Goal: Book appointment/travel/reservation

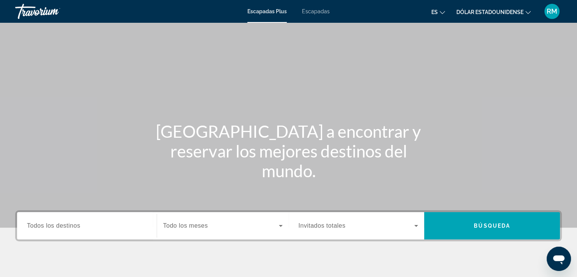
click at [68, 226] on font "Todos los destinos" at bounding box center [53, 225] width 53 height 6
click at [68, 226] on input "Destino Todos los destinos" at bounding box center [87, 225] width 120 height 9
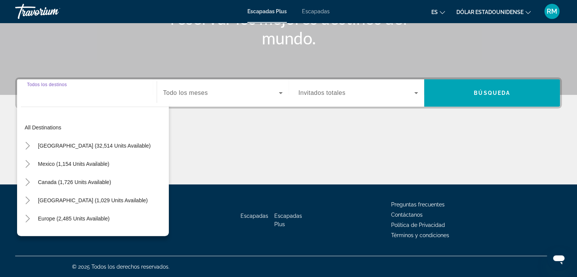
scroll to position [133, 0]
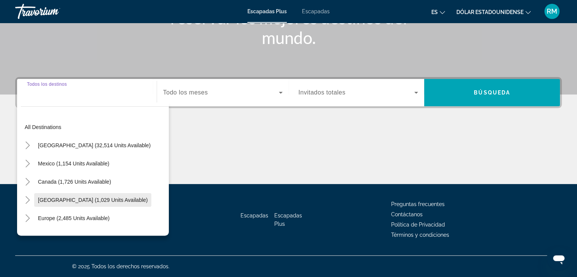
click at [48, 199] on span "[GEOGRAPHIC_DATA] (1,029 units available)" at bounding box center [93, 200] width 110 height 6
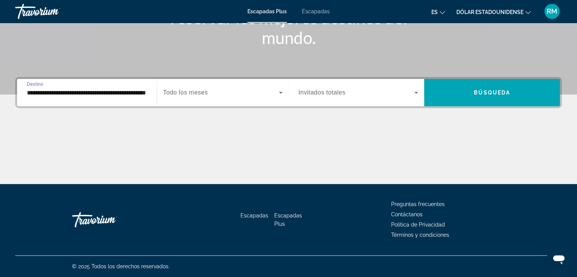
click at [90, 91] on input "**********" at bounding box center [87, 92] width 120 height 9
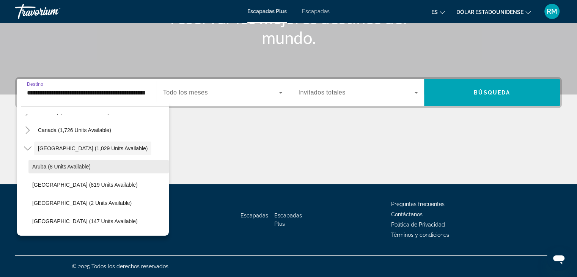
scroll to position [65, 0]
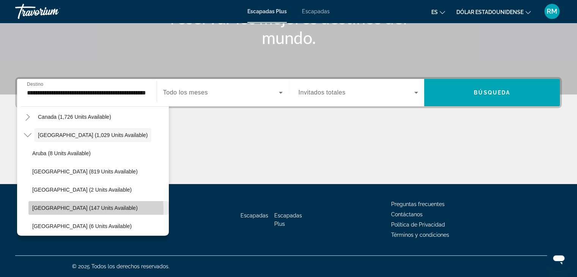
click at [83, 209] on span "[GEOGRAPHIC_DATA] (147 units available)" at bounding box center [84, 208] width 105 height 6
type input "**********"
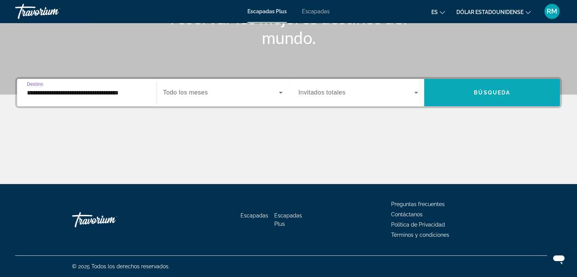
click at [475, 95] on font "Búsqueda" at bounding box center [491, 92] width 36 height 6
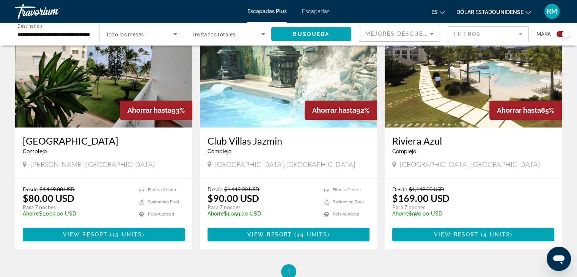
scroll to position [569, 0]
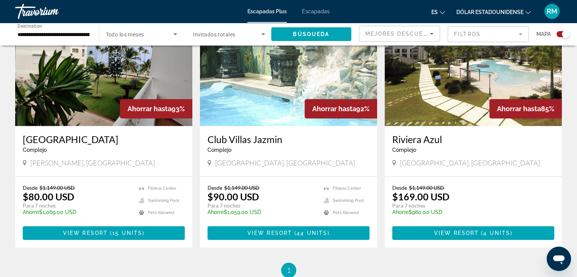
click at [441, 13] on icon "Cambiar idioma" at bounding box center [441, 12] width 5 height 3
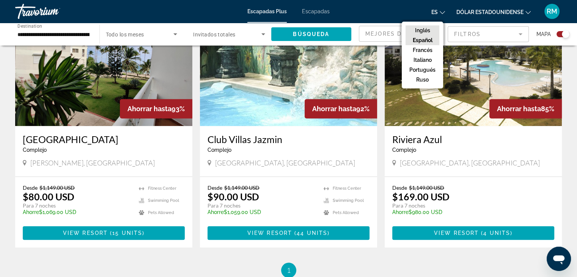
click at [424, 30] on font "Inglés" at bounding box center [422, 30] width 15 height 6
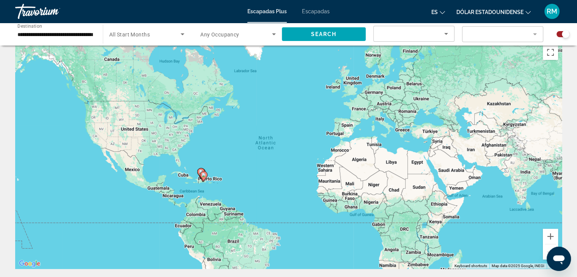
scroll to position [0, 0]
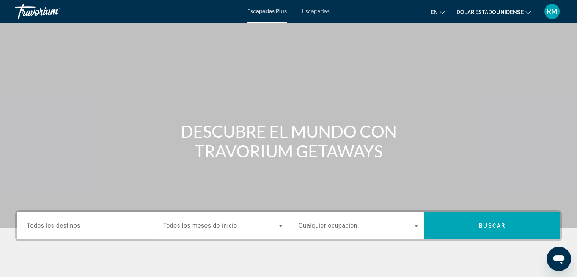
scroll to position [133, 0]
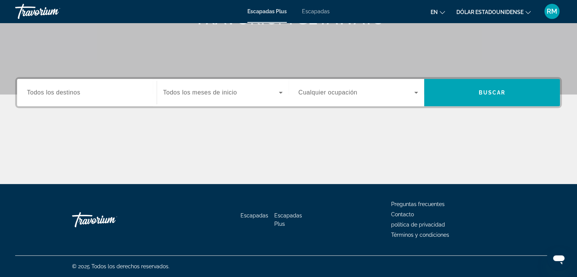
click at [59, 94] on font "Todos los destinos" at bounding box center [53, 92] width 53 height 6
click at [59, 94] on input "Destino Todos los destinos" at bounding box center [87, 92] width 120 height 9
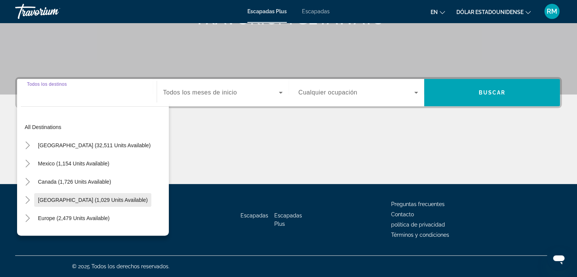
click at [74, 199] on span "[GEOGRAPHIC_DATA] (1,029 units available)" at bounding box center [93, 200] width 110 height 6
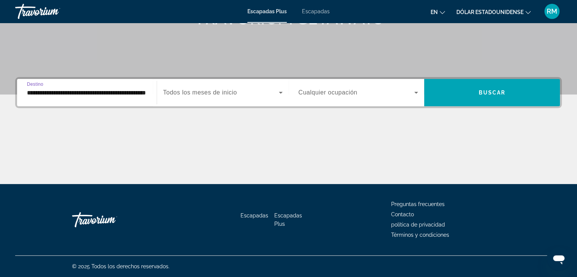
click at [86, 94] on input "**********" at bounding box center [87, 92] width 120 height 9
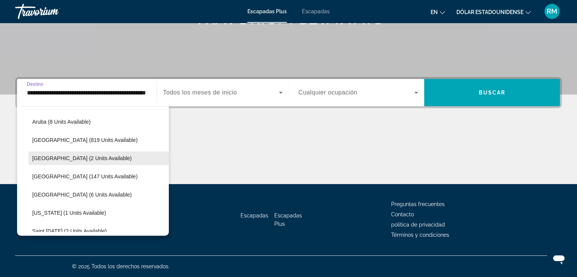
scroll to position [103, 0]
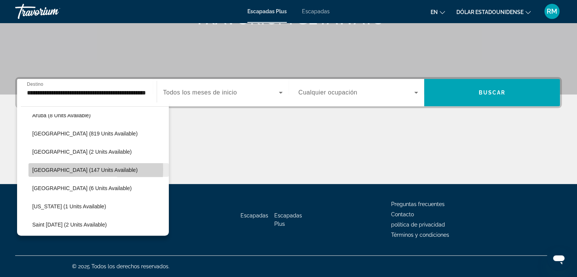
click at [44, 169] on span "[GEOGRAPHIC_DATA] (147 units available)" at bounding box center [84, 170] width 105 height 6
type input "**********"
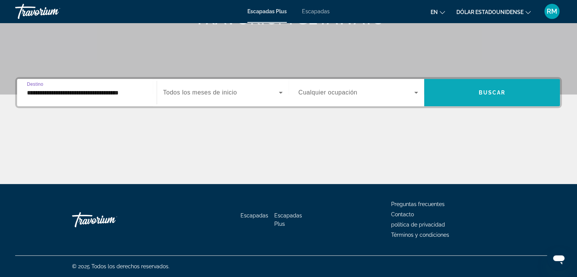
click at [483, 90] on font "Buscar" at bounding box center [491, 92] width 27 height 6
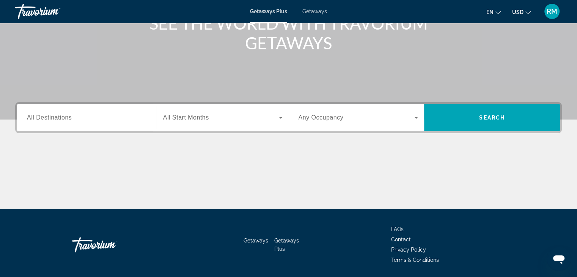
scroll to position [114, 0]
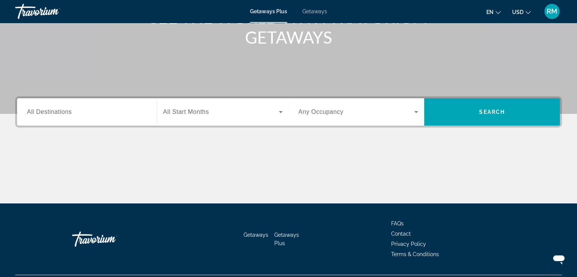
click at [53, 111] on span "All Destinations" at bounding box center [49, 111] width 45 height 6
click at [53, 111] on input "Destination All Destinations" at bounding box center [87, 112] width 120 height 9
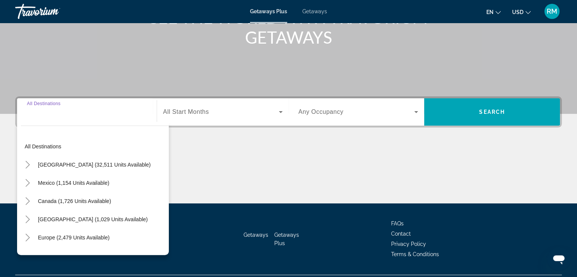
scroll to position [133, 0]
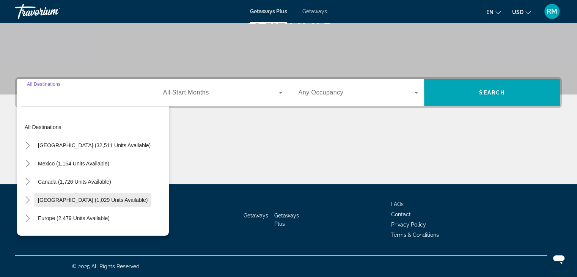
click at [65, 198] on span "[GEOGRAPHIC_DATA] (1,029 units available)" at bounding box center [93, 200] width 110 height 6
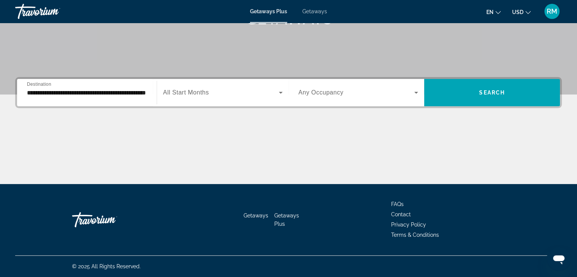
click at [500, 12] on icon "Change language" at bounding box center [497, 12] width 5 height 5
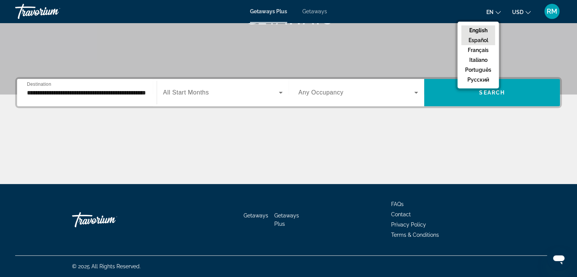
click at [485, 42] on button "Español" at bounding box center [478, 40] width 34 height 10
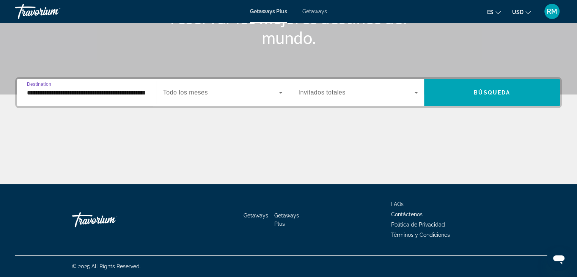
click at [119, 92] on input "**********" at bounding box center [87, 92] width 120 height 9
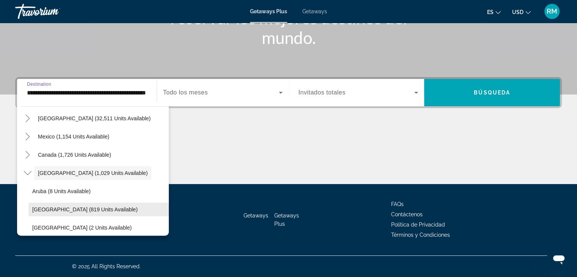
scroll to position [65, 0]
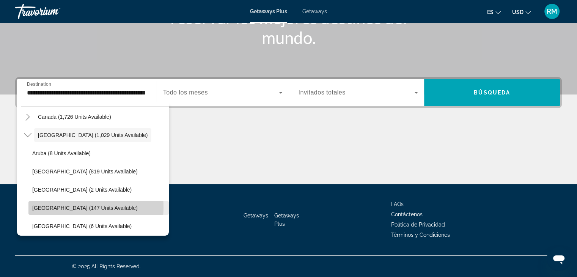
click at [58, 207] on span "[GEOGRAPHIC_DATA] (147 units available)" at bounding box center [84, 208] width 105 height 6
type input "**********"
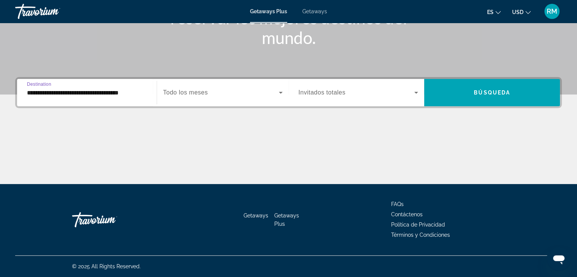
click at [186, 93] on span "Todo los meses" at bounding box center [185, 92] width 45 height 6
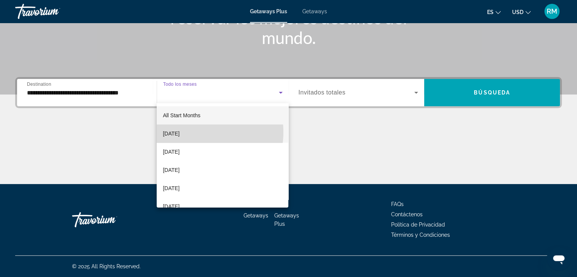
click at [179, 132] on span "September 2025" at bounding box center [171, 133] width 17 height 9
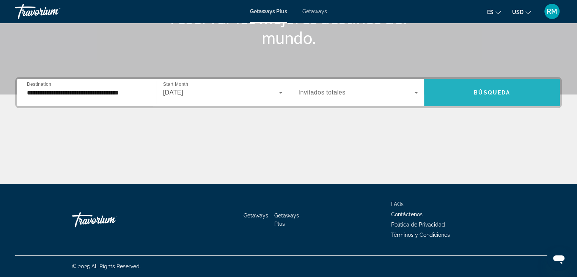
click at [500, 93] on span "Búsqueda" at bounding box center [491, 92] width 36 height 6
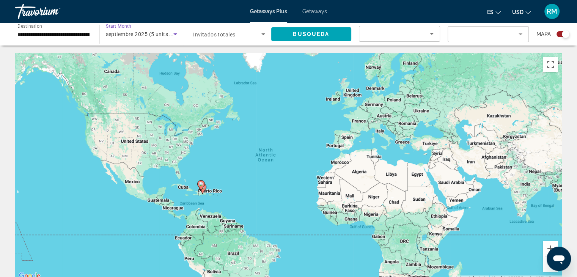
click at [175, 33] on icon "Search widget" at bounding box center [175, 34] width 4 height 2
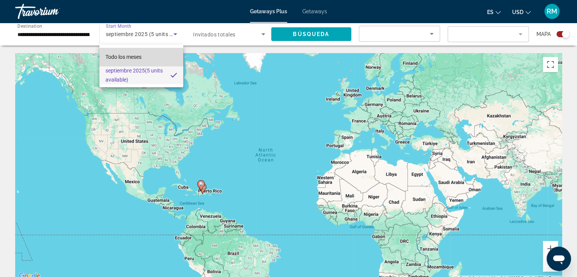
click at [129, 57] on span "Todo los meses" at bounding box center [123, 57] width 36 height 6
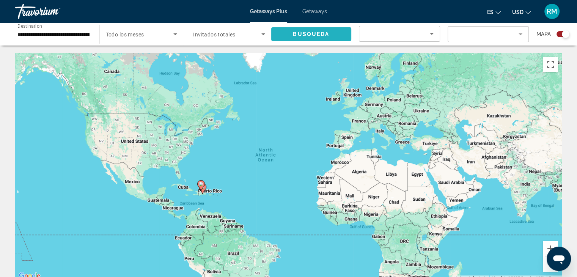
click at [320, 37] on span "Búsqueda" at bounding box center [311, 34] width 36 height 6
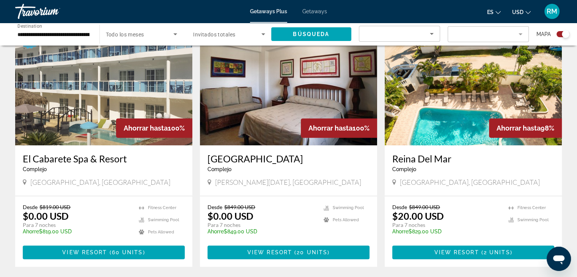
scroll to position [365, 0]
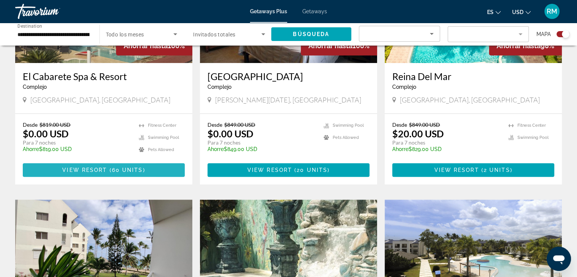
click at [74, 169] on span "View Resort" at bounding box center [84, 170] width 45 height 6
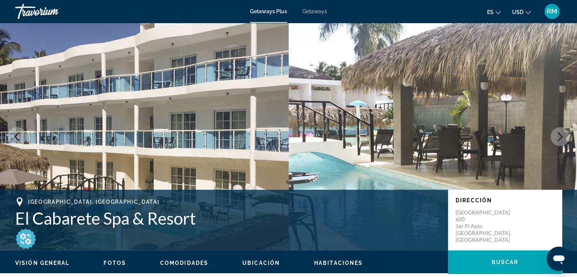
click at [47, 38] on img "Main content" at bounding box center [144, 136] width 288 height 227
click at [264, 10] on span "Getaways Plus" at bounding box center [268, 11] width 37 height 6
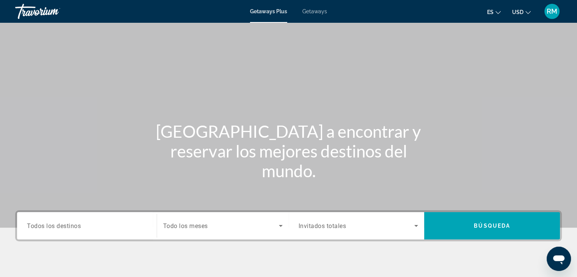
click at [53, 228] on span "Todos los destinos" at bounding box center [54, 225] width 54 height 7
click at [53, 228] on input "Destination Todos los destinos" at bounding box center [87, 225] width 120 height 9
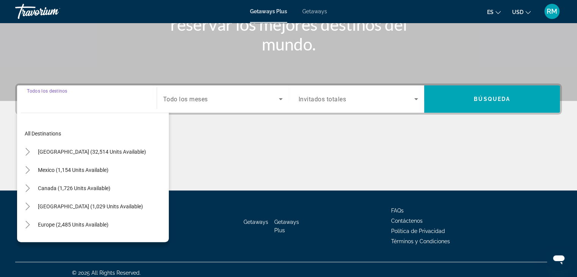
scroll to position [133, 0]
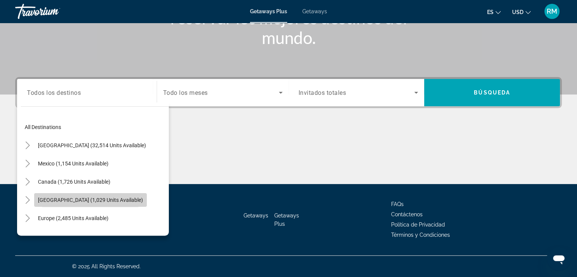
click at [54, 199] on span "[GEOGRAPHIC_DATA] (1,029 units available)" at bounding box center [90, 200] width 105 height 6
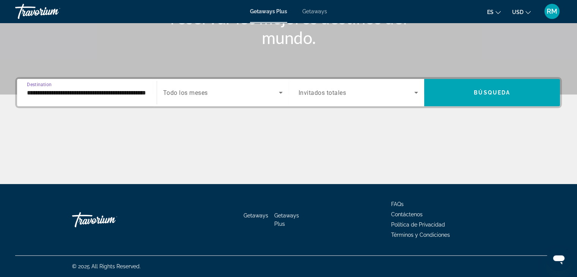
click at [77, 92] on input "**********" at bounding box center [87, 92] width 120 height 9
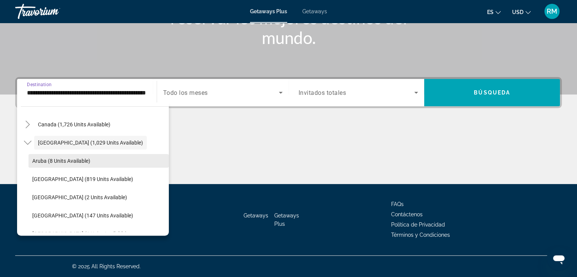
scroll to position [103, 0]
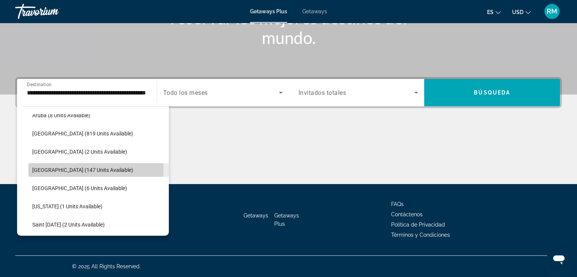
click at [73, 169] on span "[GEOGRAPHIC_DATA] (147 units available)" at bounding box center [82, 170] width 101 height 6
type input "**********"
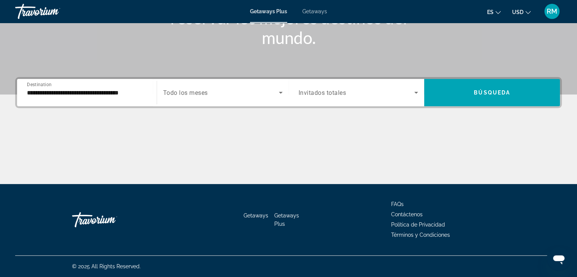
click at [201, 95] on span "Todo los meses" at bounding box center [185, 92] width 45 height 7
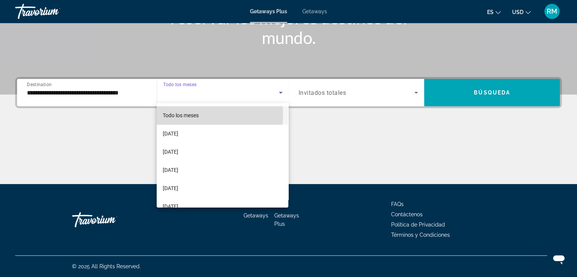
click at [180, 114] on span "Todo los meses" at bounding box center [181, 115] width 36 height 6
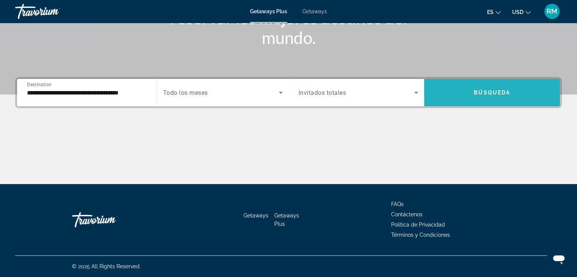
click at [487, 94] on span "Búsqueda" at bounding box center [491, 92] width 36 height 6
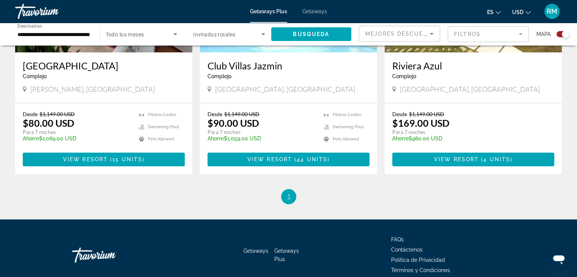
scroll to position [669, 0]
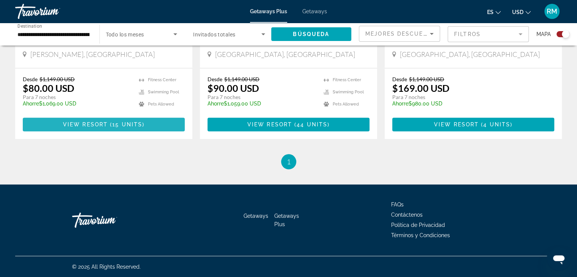
click at [130, 124] on span "15 units" at bounding box center [127, 124] width 30 height 6
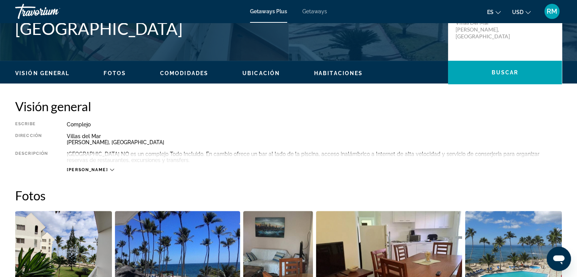
scroll to position [227, 0]
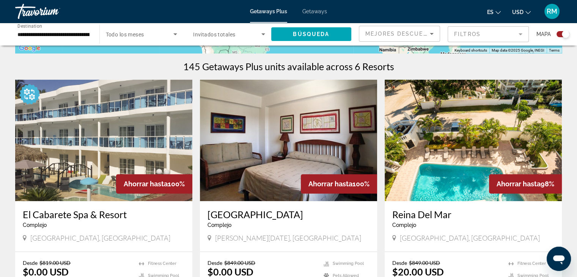
scroll to position [303, 0]
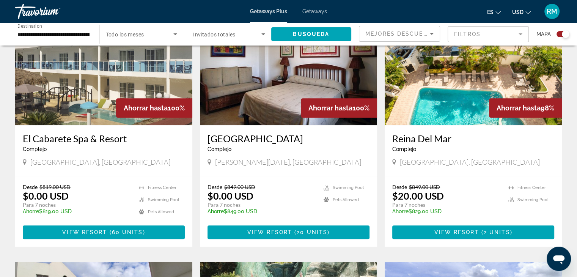
click at [60, 103] on img "Main content" at bounding box center [103, 64] width 177 height 121
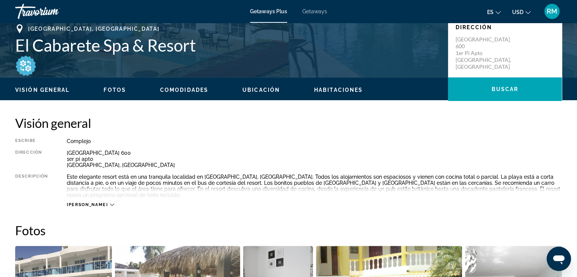
scroll to position [190, 0]
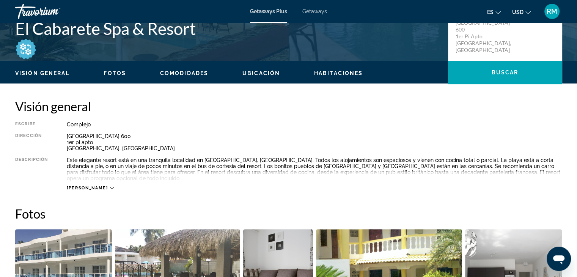
click at [110, 186] on icon "Main content" at bounding box center [112, 188] width 4 height 4
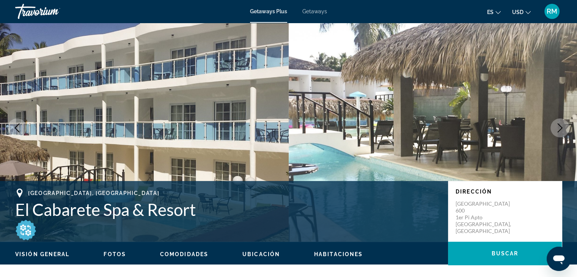
scroll to position [0, 0]
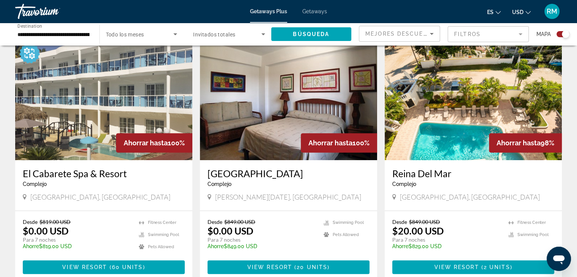
scroll to position [265, 0]
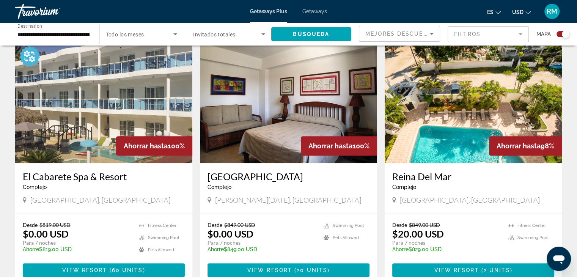
click at [445, 194] on div "Reina Del Mar Complejo - Este es un resort solo para adultos" at bounding box center [473, 183] width 162 height 25
click at [417, 177] on h3 "Reina Del Mar" at bounding box center [473, 176] width 162 height 11
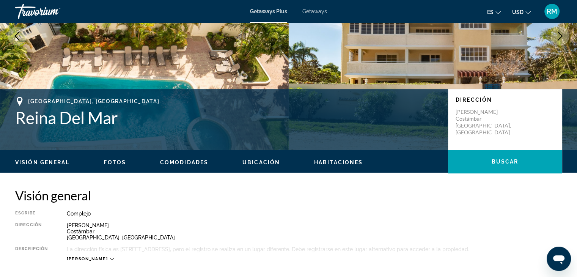
scroll to position [114, 0]
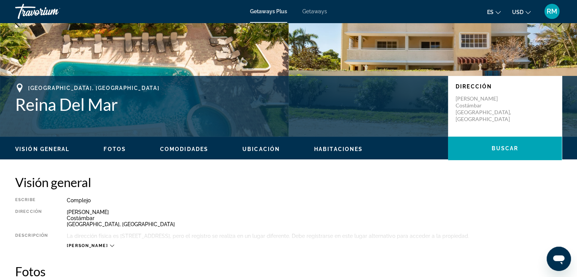
click at [110, 246] on icon "Main content" at bounding box center [112, 245] width 4 height 4
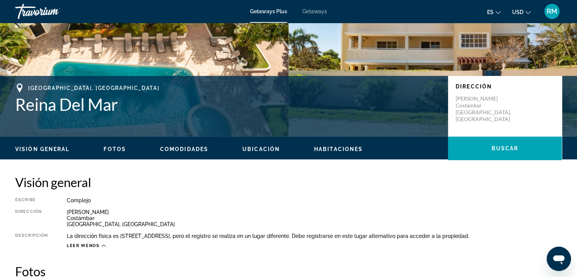
scroll to position [0, 0]
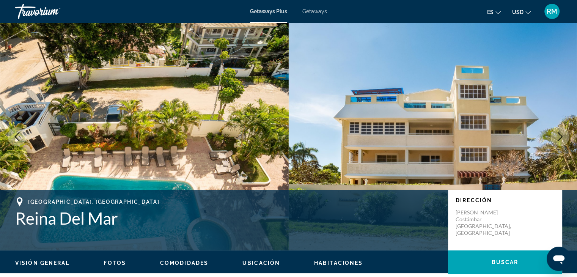
click at [329, 113] on img "Main content" at bounding box center [432, 136] width 288 height 227
click at [172, 143] on img "Main content" at bounding box center [144, 136] width 288 height 227
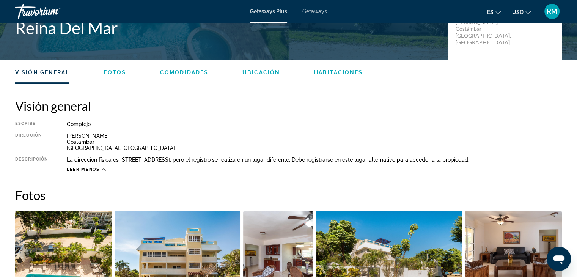
scroll to position [114, 0]
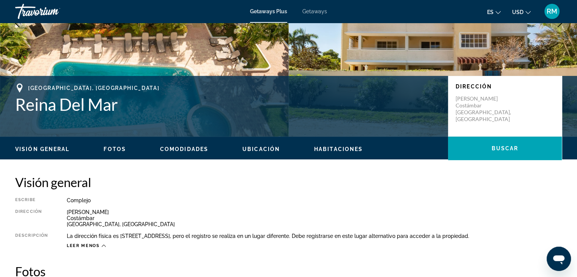
click at [117, 149] on span "Fotos" at bounding box center [114, 149] width 22 height 6
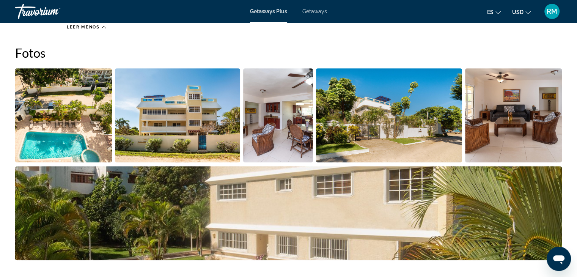
scroll to position [332, 0]
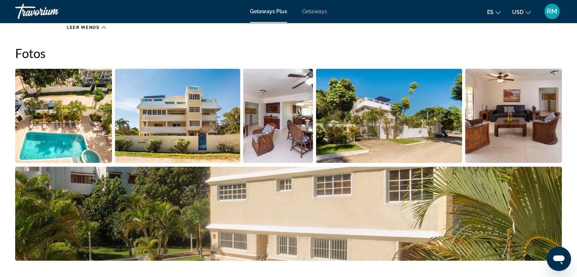
click at [273, 111] on img "Open full-screen image slider" at bounding box center [278, 116] width 70 height 94
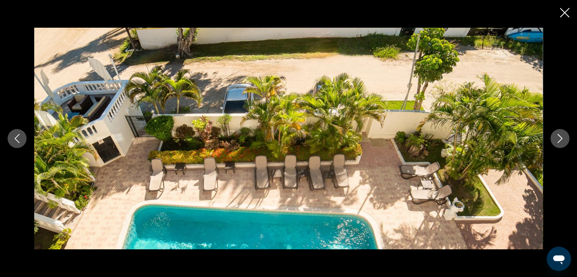
click at [277, 111] on img "Main content" at bounding box center [288, 138] width 508 height 221
click at [268, 128] on img "Main content" at bounding box center [288, 138] width 508 height 221
click at [560, 138] on icon "Next image" at bounding box center [559, 138] width 9 height 9
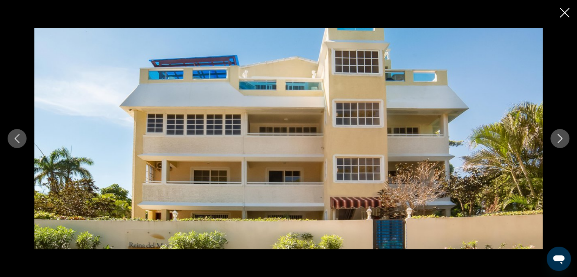
click at [560, 138] on icon "Next image" at bounding box center [559, 138] width 9 height 9
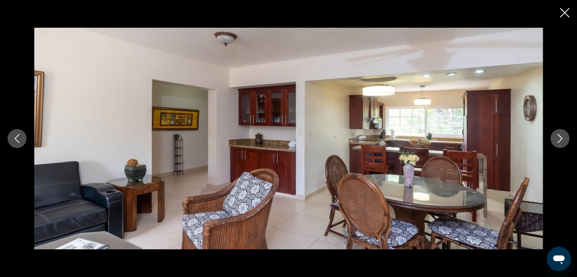
click at [562, 136] on icon "Next image" at bounding box center [559, 138] width 9 height 9
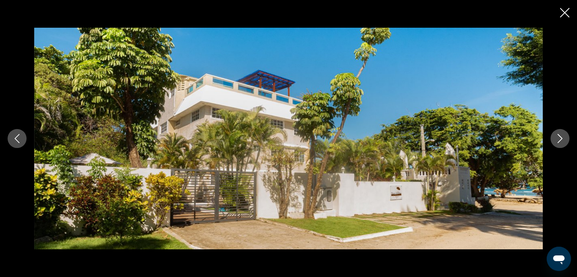
click at [560, 140] on icon "Next image" at bounding box center [559, 138] width 5 height 9
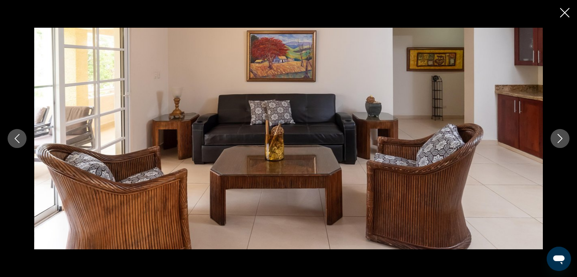
click at [558, 137] on icon "Next image" at bounding box center [559, 138] width 9 height 9
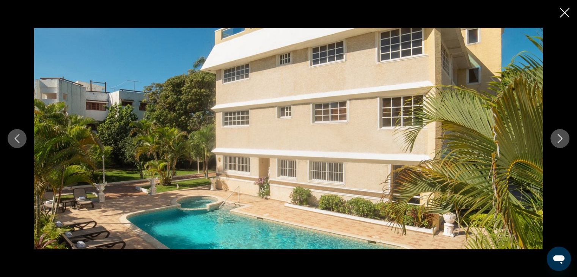
click at [561, 137] on icon "Next image" at bounding box center [559, 138] width 9 height 9
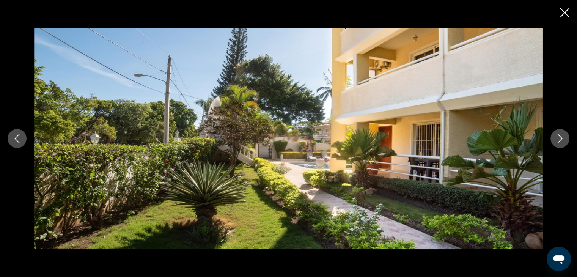
click at [560, 138] on icon "Next image" at bounding box center [559, 138] width 9 height 9
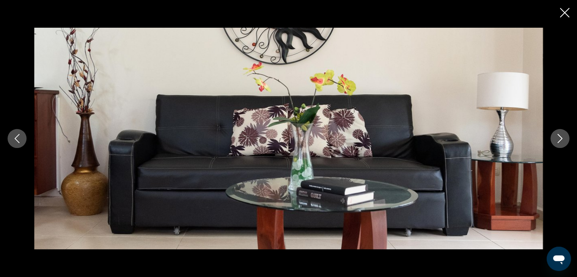
click at [560, 138] on icon "Next image" at bounding box center [559, 138] width 9 height 9
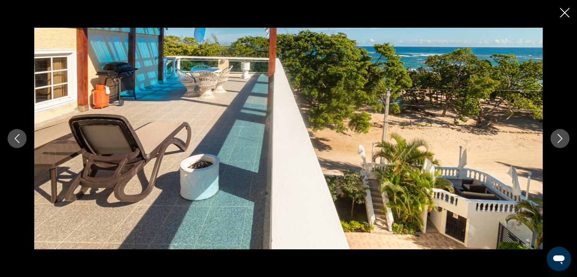
click at [560, 138] on icon "Next image" at bounding box center [559, 138] width 9 height 9
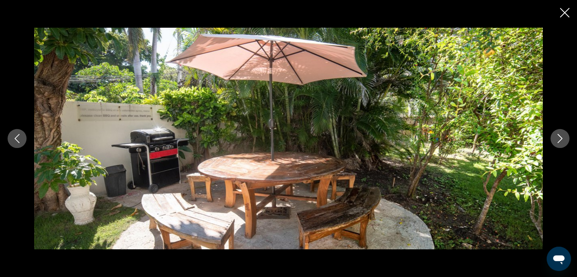
click at [560, 138] on icon "Next image" at bounding box center [559, 138] width 9 height 9
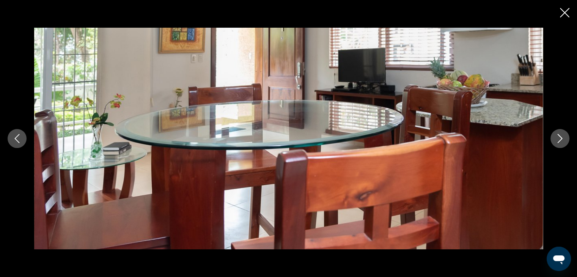
click at [560, 138] on icon "Next image" at bounding box center [559, 138] width 9 height 9
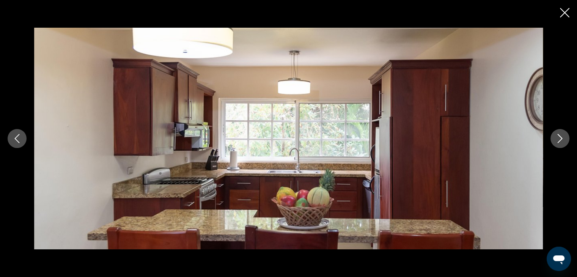
click at [560, 138] on icon "Next image" at bounding box center [559, 138] width 9 height 9
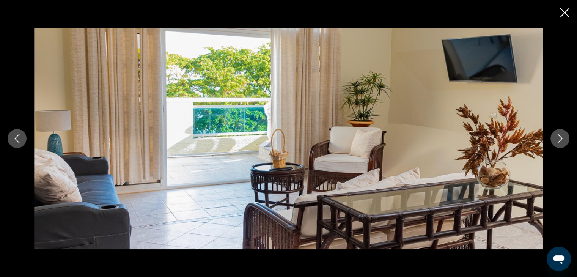
click at [560, 138] on icon "Next image" at bounding box center [559, 138] width 9 height 9
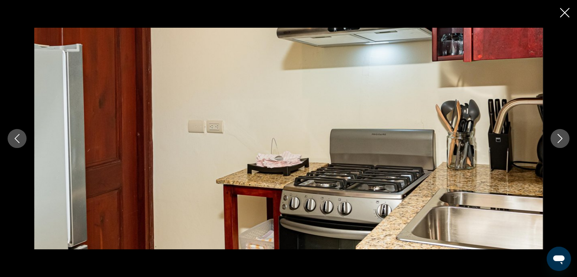
click at [560, 138] on icon "Next image" at bounding box center [559, 138] width 9 height 9
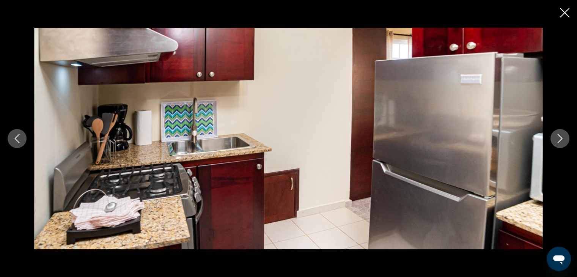
click at [560, 138] on icon "Next image" at bounding box center [559, 138] width 9 height 9
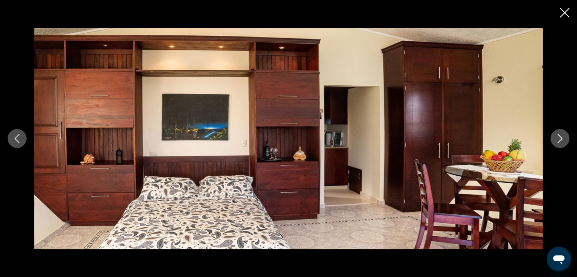
click at [560, 138] on icon "Next image" at bounding box center [559, 138] width 9 height 9
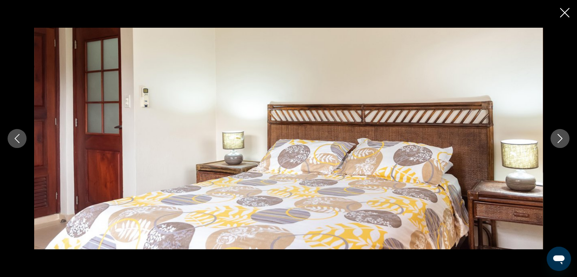
click at [560, 138] on icon "Next image" at bounding box center [559, 138] width 9 height 9
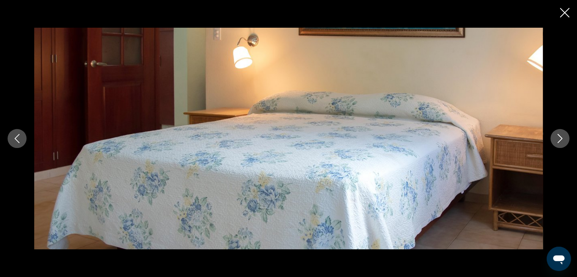
click at [560, 138] on icon "Next image" at bounding box center [559, 138] width 9 height 9
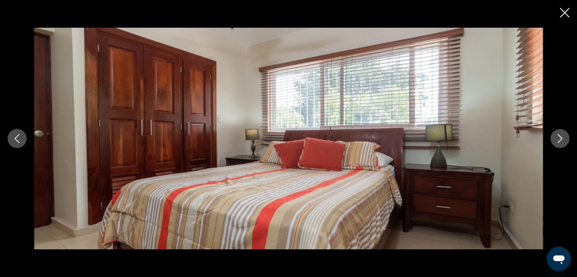
click at [560, 138] on icon "Next image" at bounding box center [559, 138] width 9 height 9
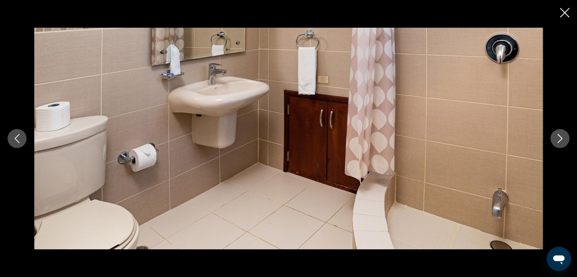
click at [560, 143] on button "Next image" at bounding box center [559, 138] width 19 height 19
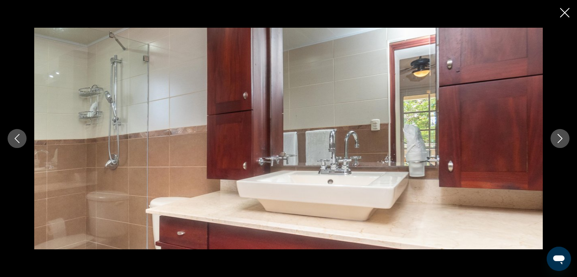
click at [560, 143] on button "Next image" at bounding box center [559, 138] width 19 height 19
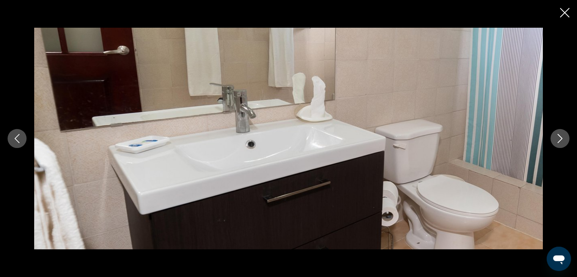
click at [560, 138] on icon "Next image" at bounding box center [559, 138] width 9 height 9
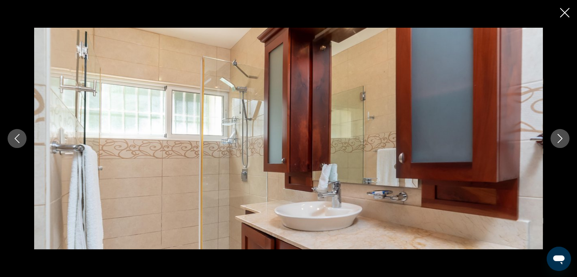
click at [559, 137] on icon "Next image" at bounding box center [559, 138] width 9 height 9
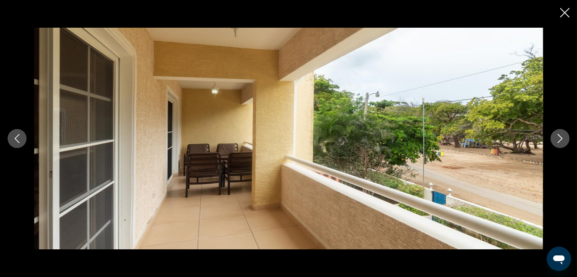
click at [559, 137] on icon "Next image" at bounding box center [559, 138] width 9 height 9
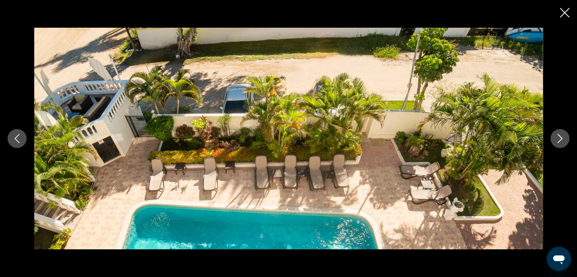
click at [560, 136] on icon "Next image" at bounding box center [559, 138] width 9 height 9
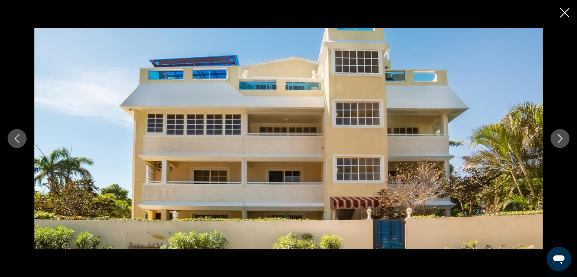
click at [560, 136] on icon "Next image" at bounding box center [559, 138] width 9 height 9
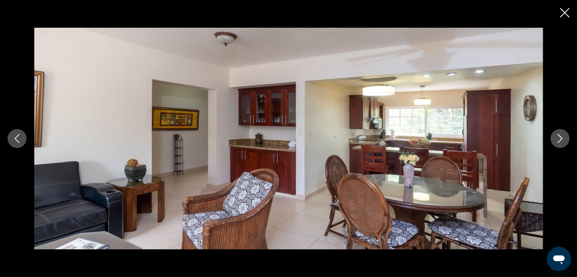
click at [560, 136] on icon "Next image" at bounding box center [559, 138] width 9 height 9
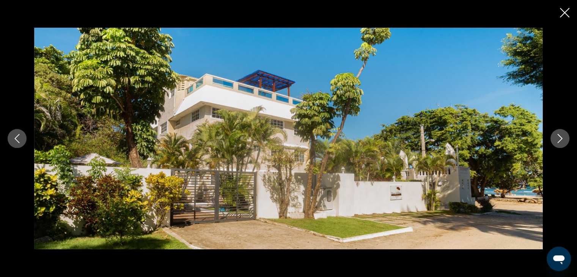
click at [560, 137] on icon "Next image" at bounding box center [559, 138] width 5 height 9
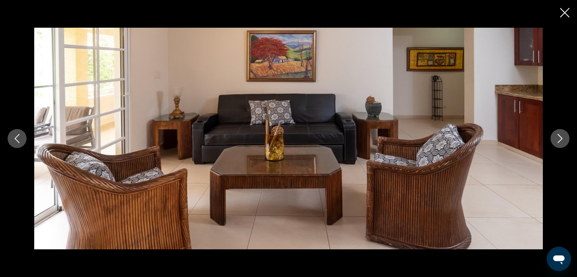
click at [564, 11] on icon "Close slideshow" at bounding box center [564, 12] width 9 height 9
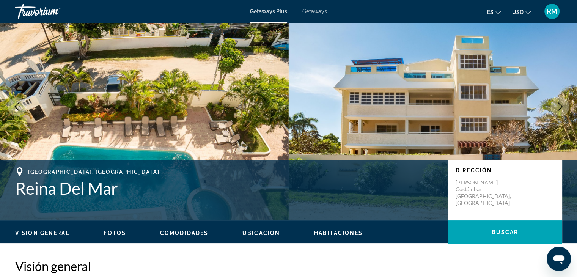
scroll to position [0, 0]
